Goal: Information Seeking & Learning: Learn about a topic

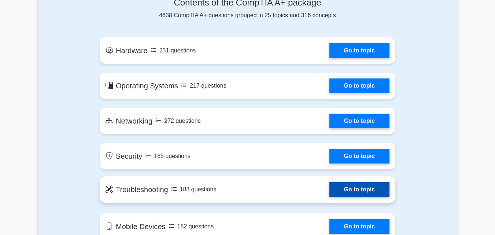
scroll to position [342, 0]
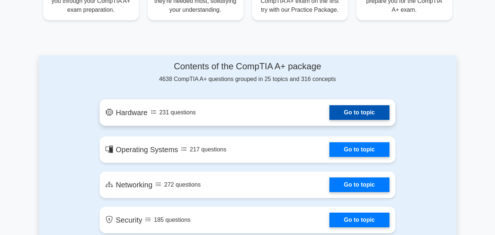
click at [363, 108] on link "Go to topic" at bounding box center [359, 112] width 60 height 15
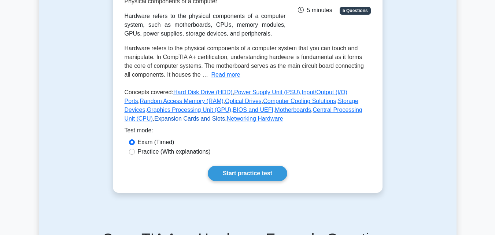
scroll to position [171, 0]
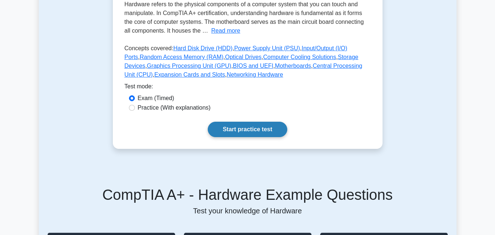
click at [218, 134] on link "Start practice test" at bounding box center [247, 129] width 79 height 15
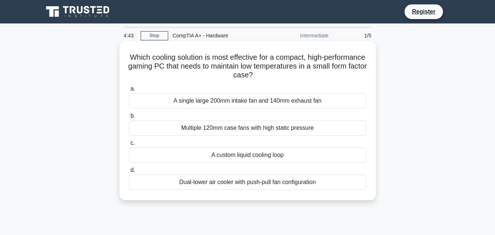
drag, startPoint x: 146, startPoint y: 57, endPoint x: 321, endPoint y: 186, distance: 217.5
click at [321, 186] on div "Which cooling solution is most effective for a compact, high-performance gaming…" at bounding box center [247, 120] width 251 height 153
copy div "Which cooling solution is most effective for a compact, high-performance gaming…"
click at [167, 150] on div "A custom liquid cooling loop" at bounding box center [247, 154] width 237 height 15
click at [129, 145] on input "c. A custom liquid cooling loop" at bounding box center [129, 143] width 0 height 5
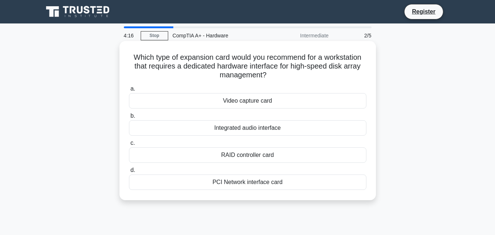
drag, startPoint x: 131, startPoint y: 55, endPoint x: 282, endPoint y: 179, distance: 195.9
click at [282, 179] on div "Which type of expansion card would you recommend for a workstation that require…" at bounding box center [247, 120] width 251 height 153
copy div "Which type of expansion card would you recommend for a workstation that require…"
click at [131, 142] on span "c." at bounding box center [132, 143] width 4 height 6
click at [129, 142] on input "c. RAID controller card" at bounding box center [129, 143] width 0 height 5
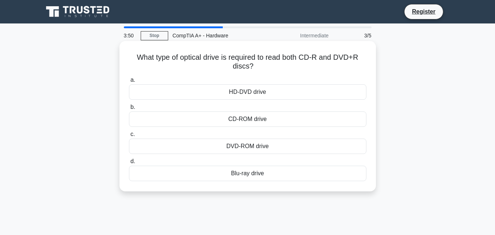
drag, startPoint x: 134, startPoint y: 57, endPoint x: 292, endPoint y: 178, distance: 199.3
click at [292, 178] on div "What type of optical drive is required to read both CD-R and DVD+R discs? .spin…" at bounding box center [247, 116] width 251 height 144
copy div "What type of optical drive is required to read both CD-R and DVD+R discs? .spin…"
drag, startPoint x: 126, startPoint y: 139, endPoint x: 130, endPoint y: 132, distance: 8.2
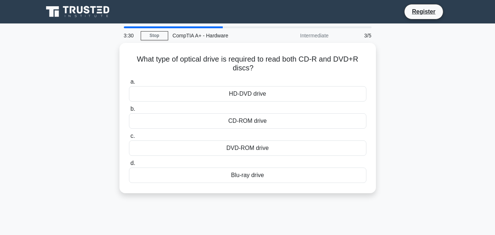
drag, startPoint x: 130, startPoint y: 132, endPoint x: 95, endPoint y: 137, distance: 35.2
drag, startPoint x: 95, startPoint y: 137, endPoint x: 41, endPoint y: 129, distance: 54.8
click at [41, 129] on div "What type of optical drive is required to read both CD-R and DVD+R discs? .spin…" at bounding box center [248, 122] width 418 height 159
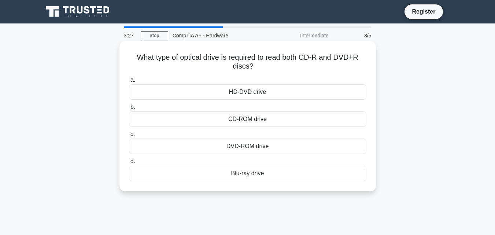
click at [132, 134] on span "c." at bounding box center [132, 134] width 4 height 6
click at [129, 134] on input "c. DVD-ROM drive" at bounding box center [129, 134] width 0 height 5
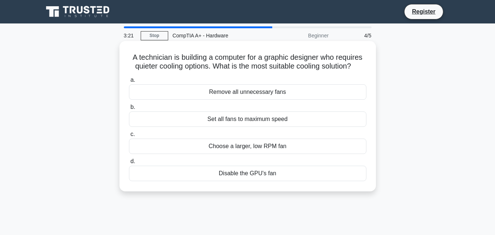
drag, startPoint x: 130, startPoint y: 57, endPoint x: 283, endPoint y: 170, distance: 189.9
click at [283, 170] on div "A technician is building a computer for a graphic designer who requires quieter…" at bounding box center [247, 116] width 251 height 144
copy div "A technician is building a computer for a graphic designer who requires quieter…"
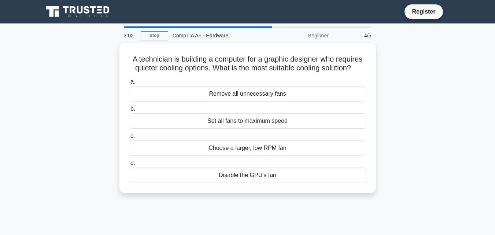
click at [40, 159] on div "A technician is building a computer for a graphic designer who requires quieter…" at bounding box center [248, 122] width 418 height 159
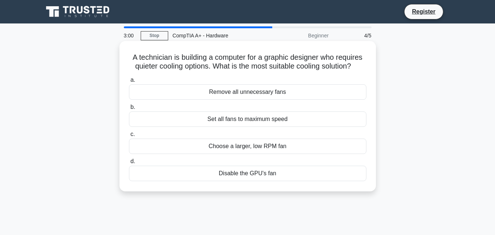
click at [132, 134] on span "c." at bounding box center [132, 134] width 4 height 6
click at [129, 134] on input "c. Choose a larger, low RPM fan" at bounding box center [129, 134] width 0 height 5
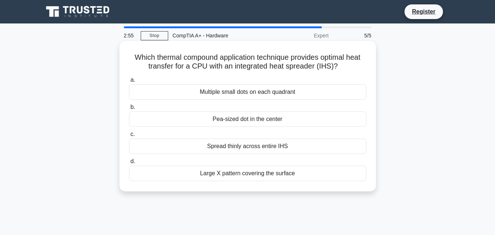
drag, startPoint x: 130, startPoint y: 55, endPoint x: 295, endPoint y: 170, distance: 201.3
click at [295, 170] on div "Which thermal compound application technique provides optimal heat transfer for…" at bounding box center [247, 116] width 251 height 144
copy div "Which thermal compound application technique provides optimal heat transfer for…"
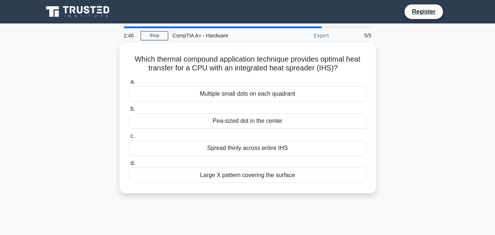
click at [60, 122] on div "Which thermal compound application technique provides optimal heat transfer for…" at bounding box center [248, 122] width 418 height 159
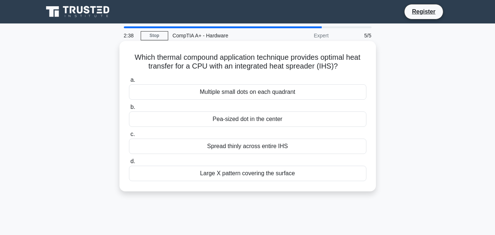
click at [131, 108] on span "b." at bounding box center [132, 107] width 5 height 6
click at [129, 108] on input "b. Pea-sized dot in the center" at bounding box center [129, 107] width 0 height 5
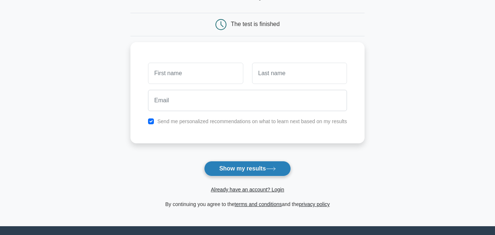
scroll to position [85, 0]
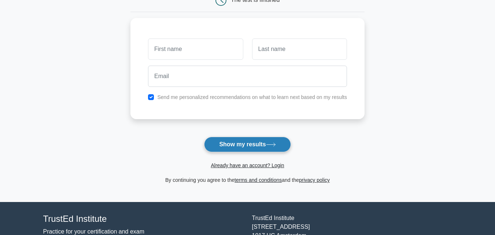
click at [238, 144] on button "Show my results" at bounding box center [247, 144] width 86 height 15
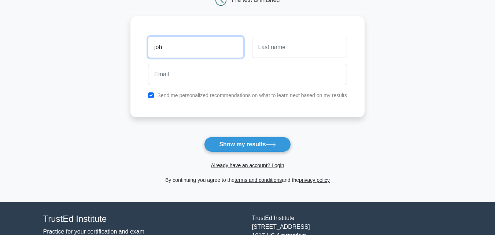
type input "joh"
click at [151, 86] on div at bounding box center [248, 74] width 208 height 27
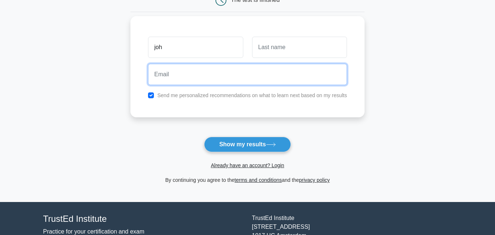
click at [156, 82] on input "email" at bounding box center [247, 74] width 199 height 21
type input "ianndungu1234@gmail.com"
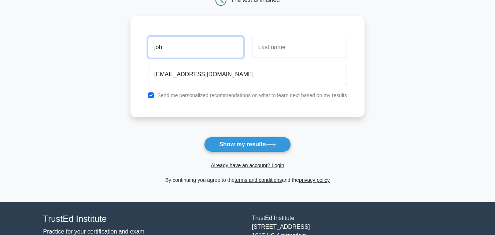
click at [206, 49] on input "joh" at bounding box center [195, 47] width 95 height 21
type input "j"
type input "ian"
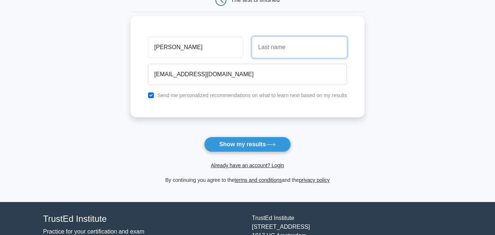
click at [282, 47] on input "text" at bounding box center [299, 47] width 95 height 21
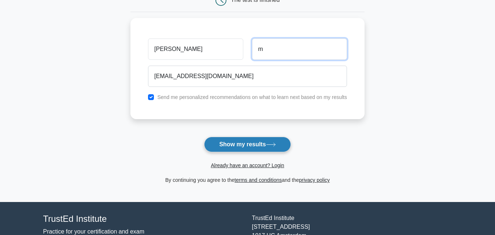
type input "m"
click at [234, 148] on button "Show my results" at bounding box center [247, 144] width 86 height 15
